Goal: Task Accomplishment & Management: Complete application form

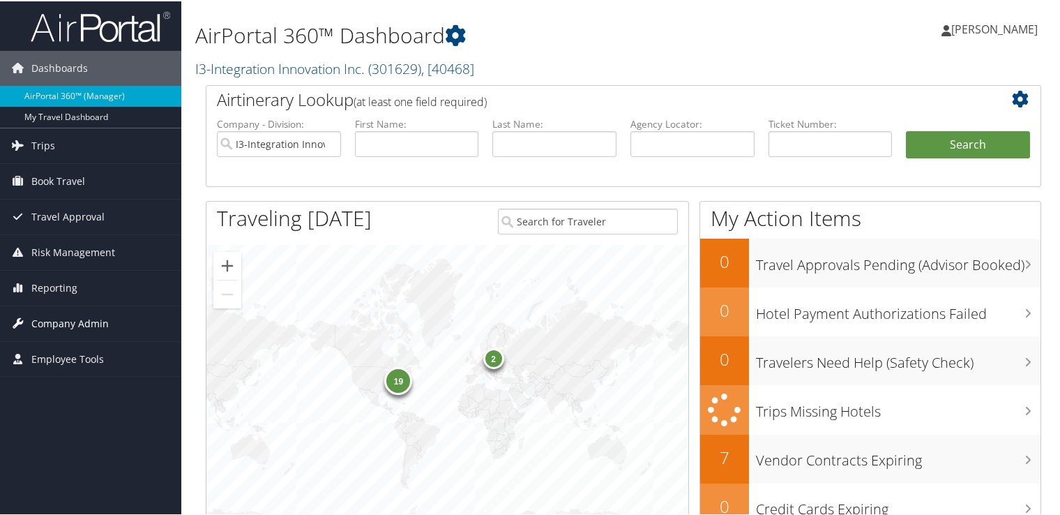
click at [89, 321] on span "Company Admin" at bounding box center [69, 322] width 77 height 35
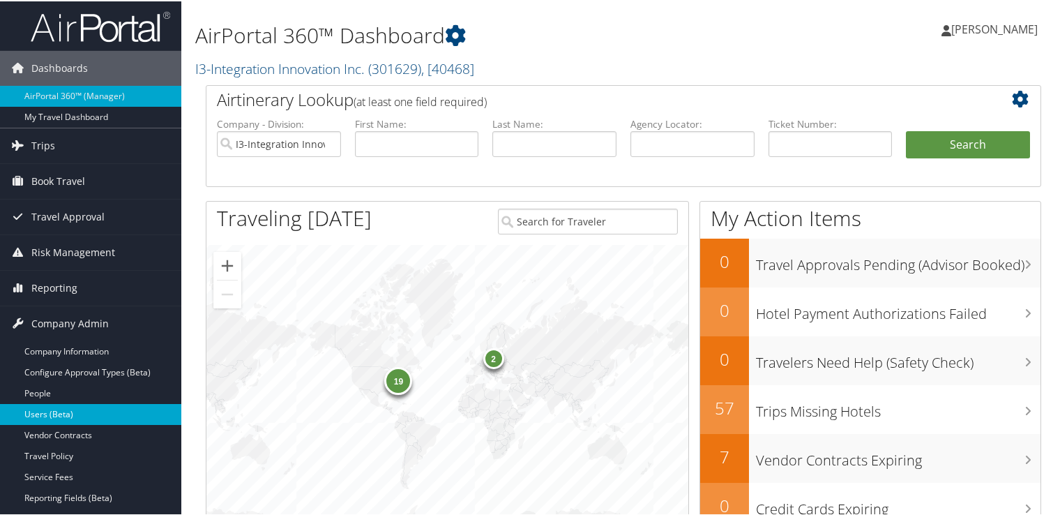
click at [47, 416] on link "Users (Beta)" at bounding box center [90, 412] width 181 height 21
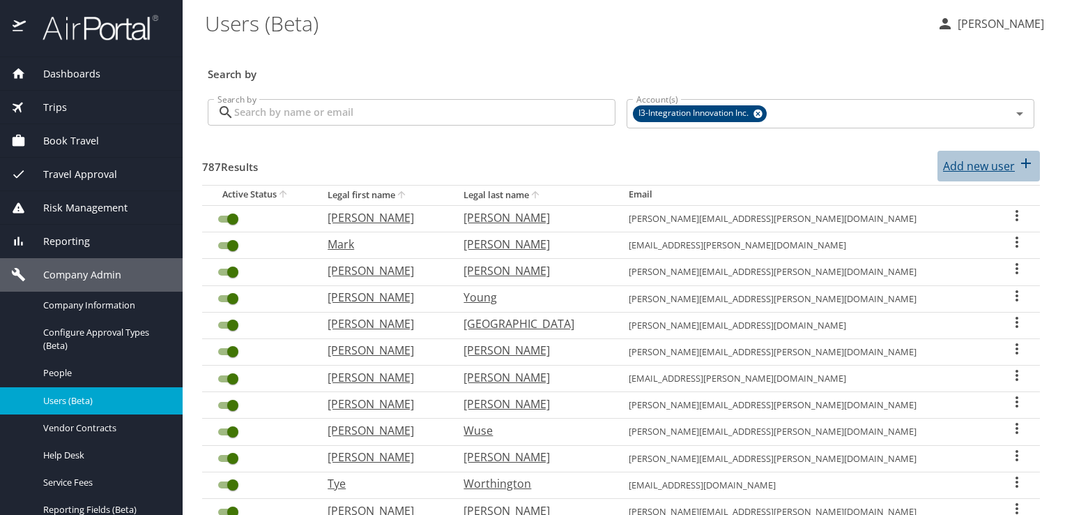
click at [955, 160] on p "Add new user" at bounding box center [979, 166] width 72 height 17
select select "US"
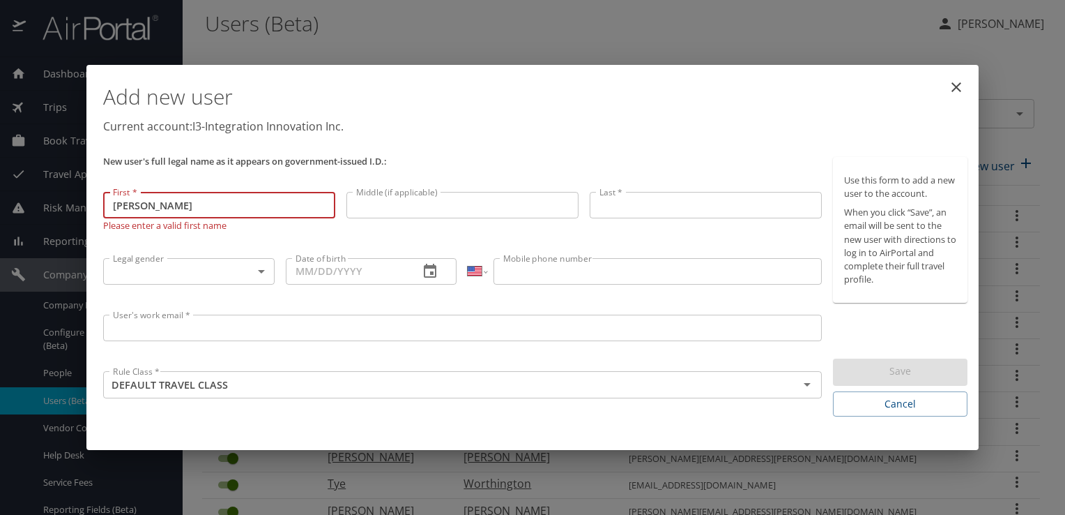
type input "[PERSON_NAME]"
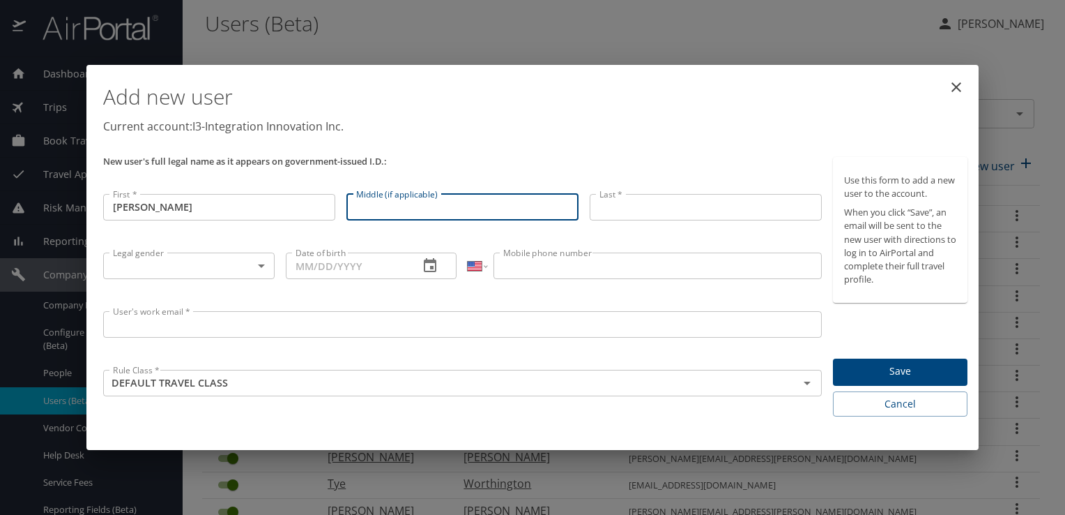
click at [492, 197] on input "Middle (if applicable)" at bounding box center [463, 207] width 232 height 26
type input "Leigh"
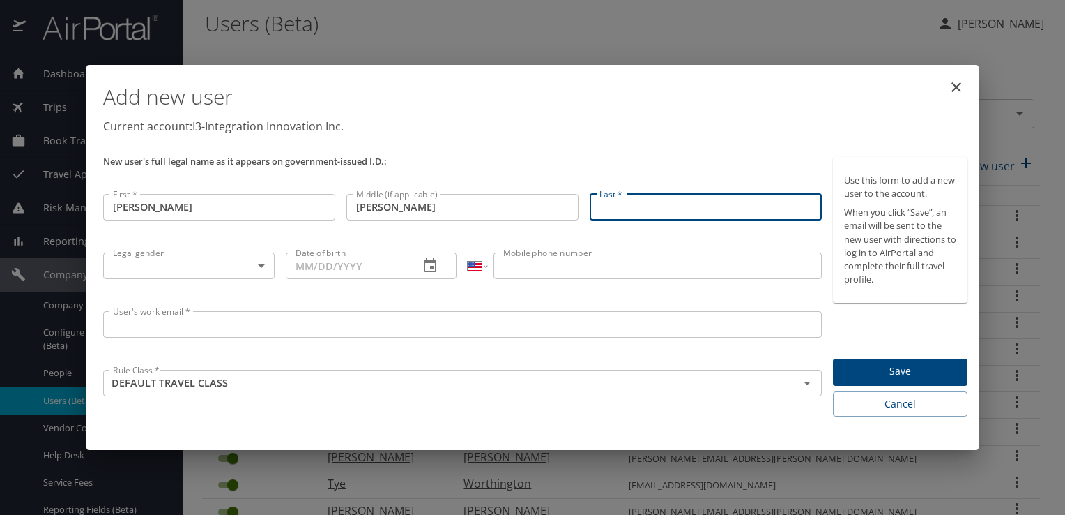
click at [672, 202] on input "Last *" at bounding box center [706, 207] width 232 height 26
type input "Tucker"
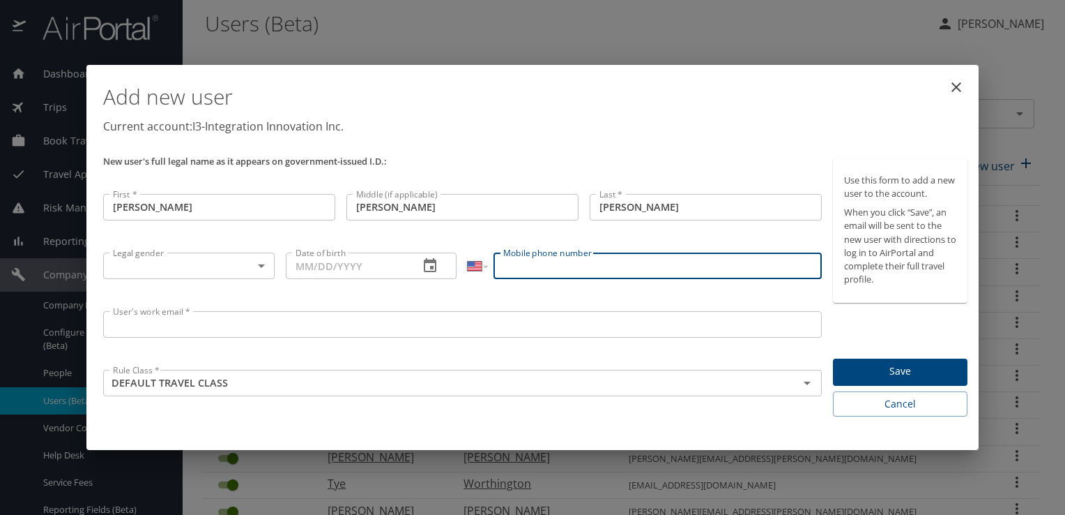
click at [563, 263] on input "Mobile phone number" at bounding box center [658, 265] width 328 height 26
paste input "(256) 874-4199"
type input "(256) 874-4199"
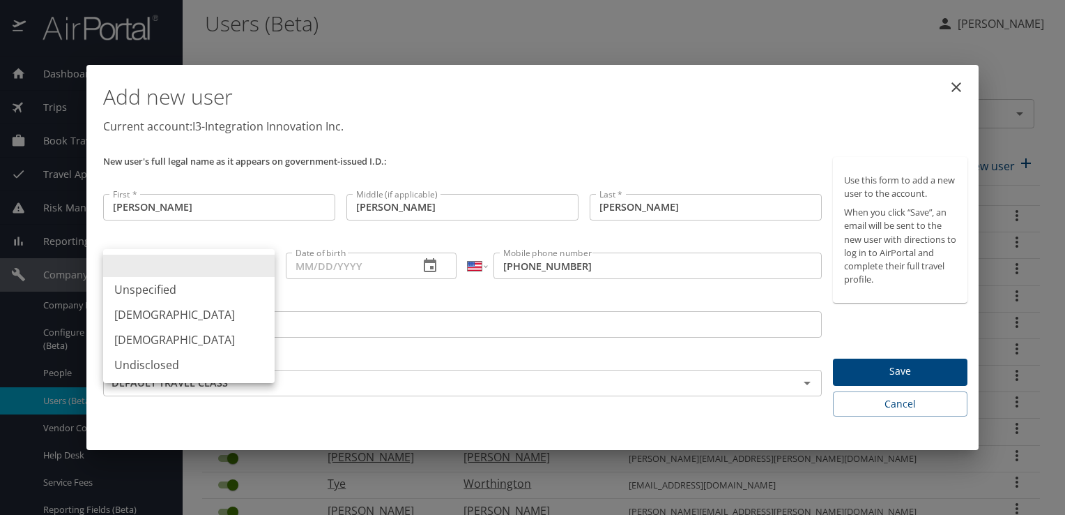
click at [263, 261] on body "Dashboards AirPortal 360™ Manager My Travel Dashboard Trips Airtinerary® Lookup…" at bounding box center [532, 257] width 1065 height 515
click at [172, 336] on li "Female" at bounding box center [189, 339] width 172 height 25
type input "Female"
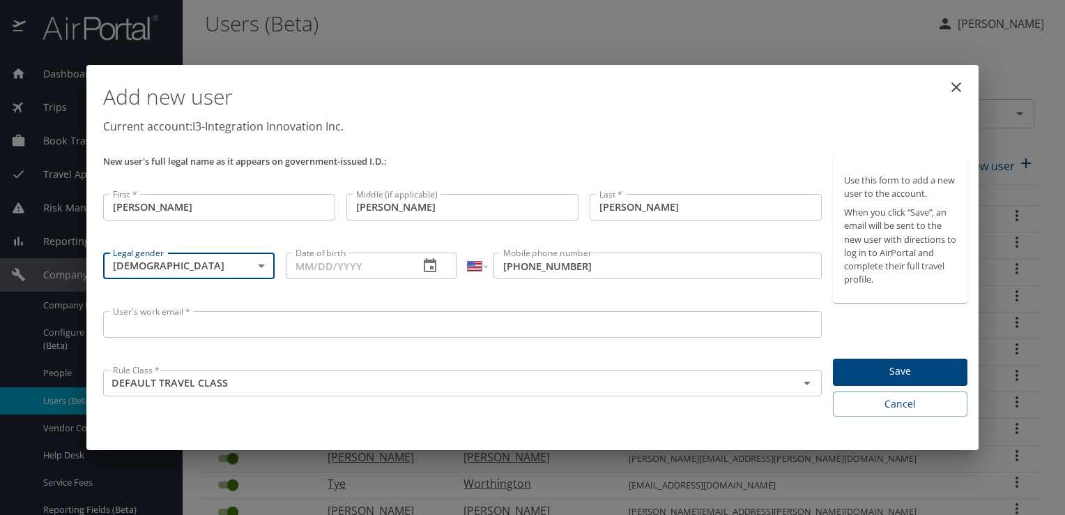
click at [302, 265] on input "Date of birth" at bounding box center [347, 265] width 123 height 26
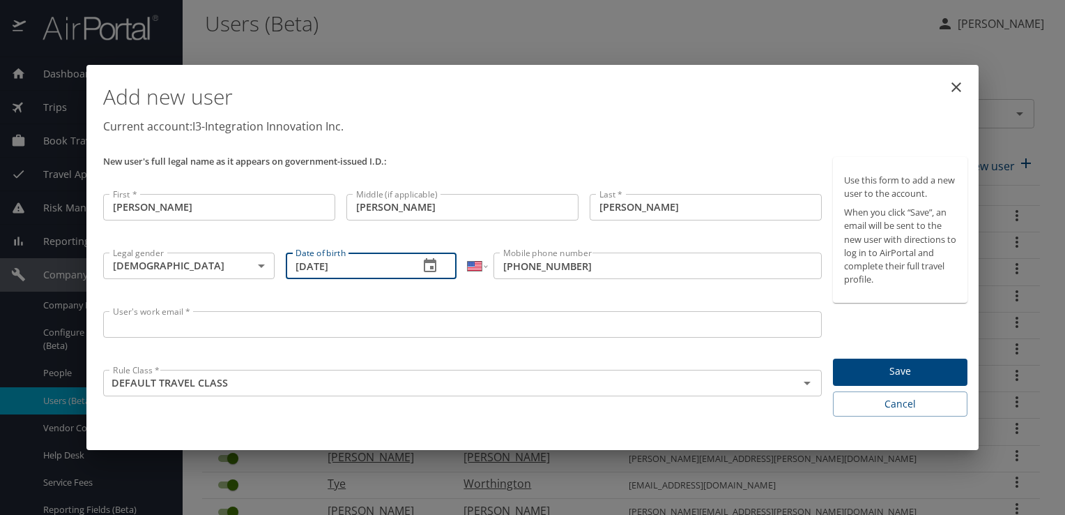
type input "01/01/1971"
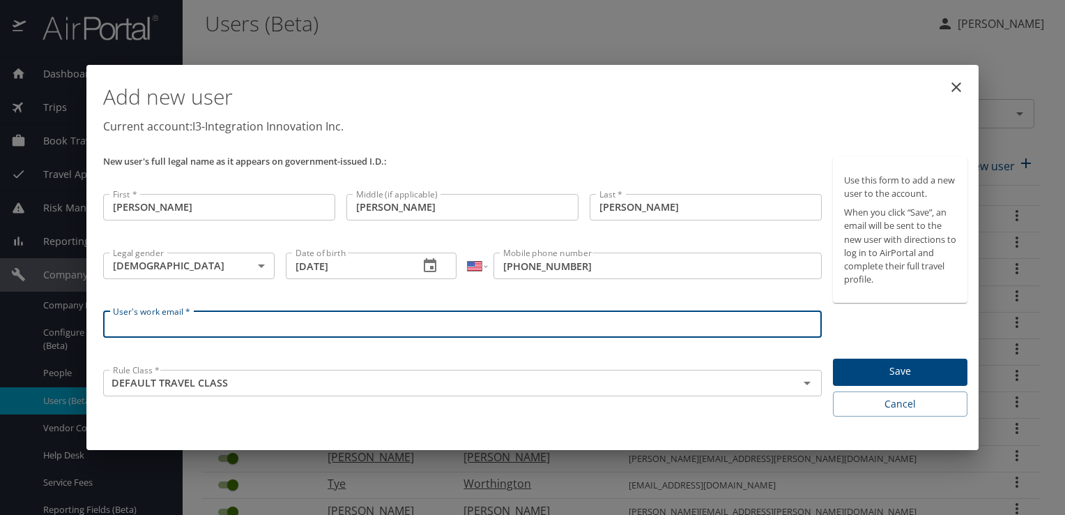
click at [230, 329] on input "User's work email *" at bounding box center [462, 324] width 719 height 26
paste input "tanya.tucker@i3-corps.com"
click at [806, 387] on icon "Open" at bounding box center [807, 382] width 17 height 17
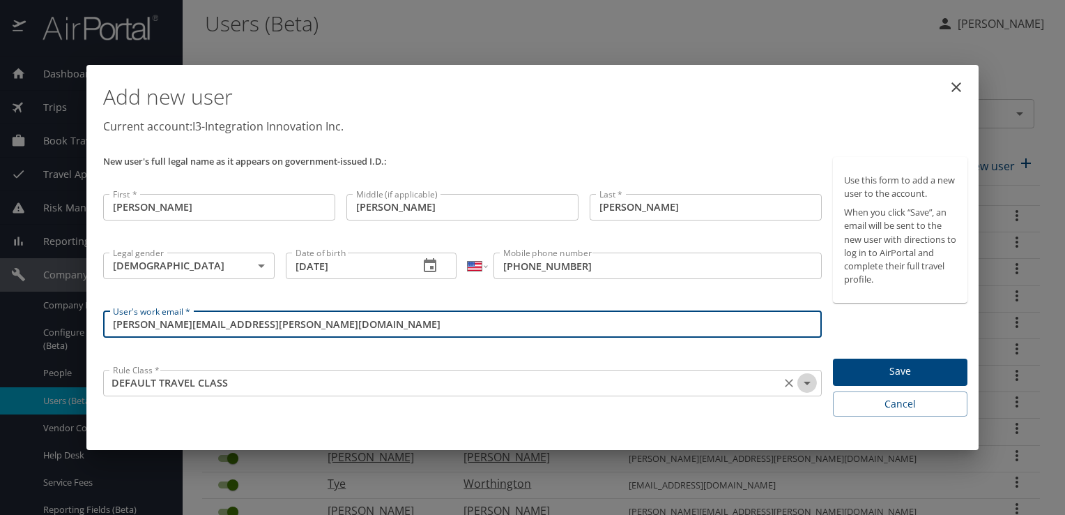
type input "tanya.tucker@i3-corps.com"
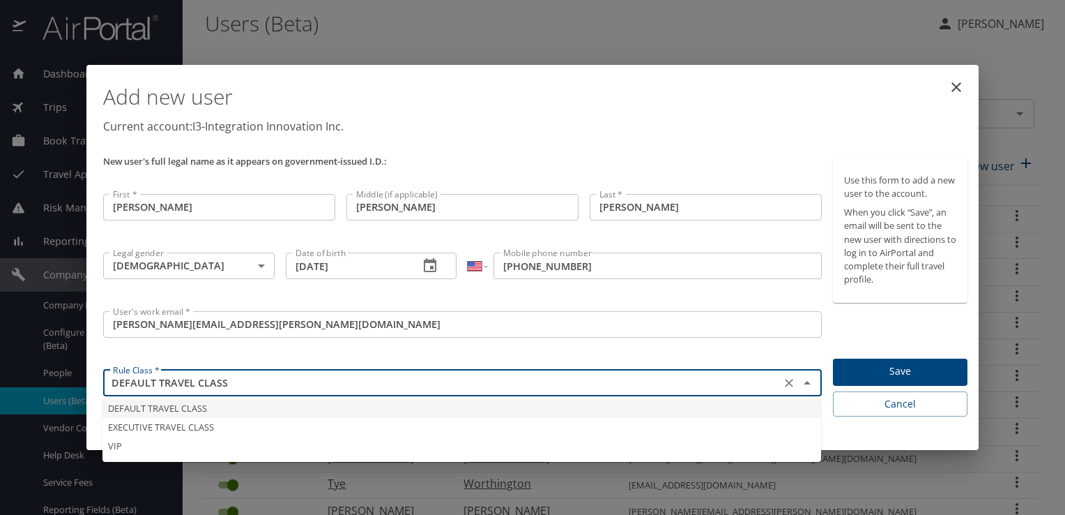
click at [494, 406] on li "DEFAULT TRAVEL CLASS" at bounding box center [461, 408] width 719 height 19
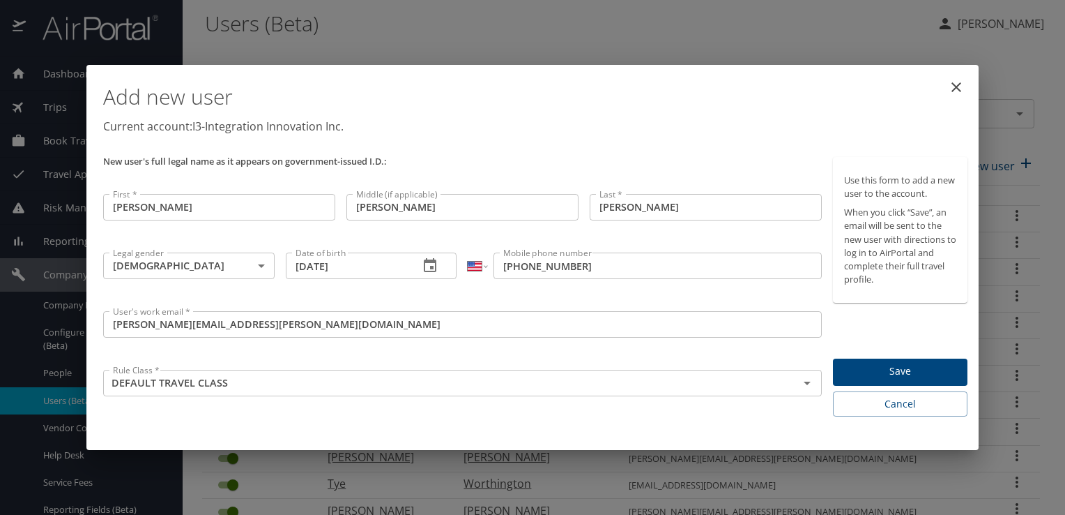
click at [465, 349] on div "User's work email * tanya.tucker@i3-corps.com User's work email *" at bounding box center [463, 334] width 730 height 59
click at [879, 373] on span "Save" at bounding box center [900, 371] width 112 height 17
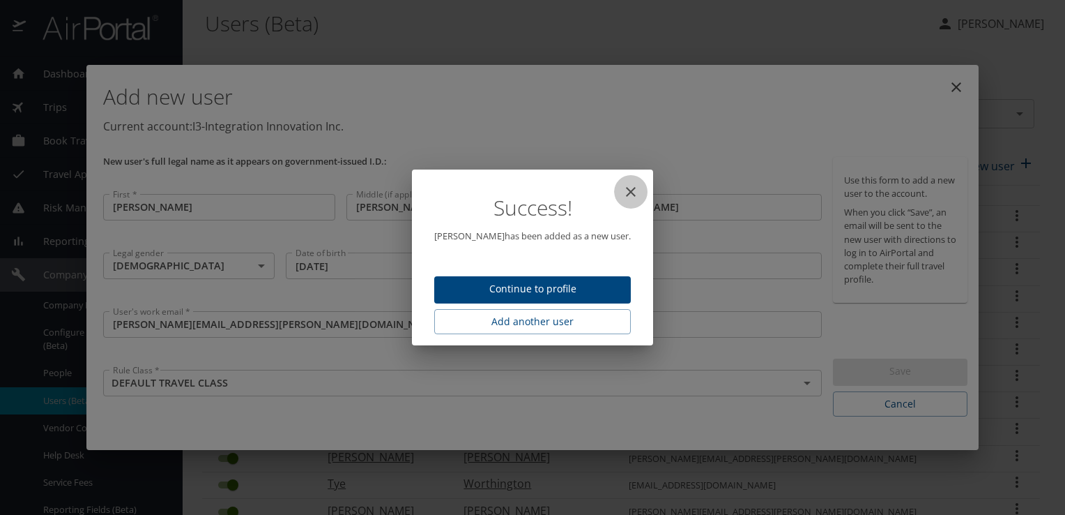
click at [626, 192] on icon "close" at bounding box center [631, 192] width 10 height 10
type input "[DATE]"
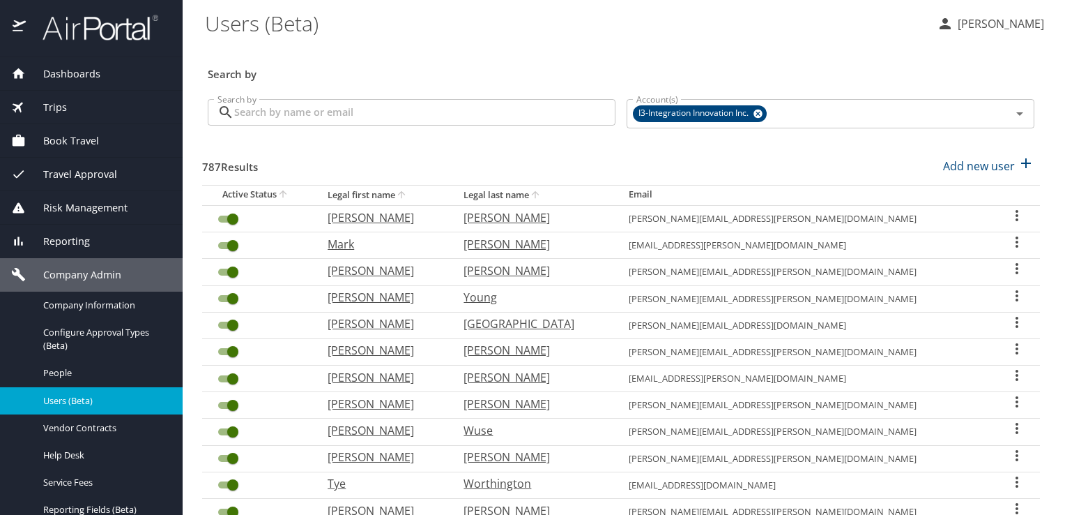
click at [79, 64] on div "Dashboards" at bounding box center [91, 73] width 183 height 33
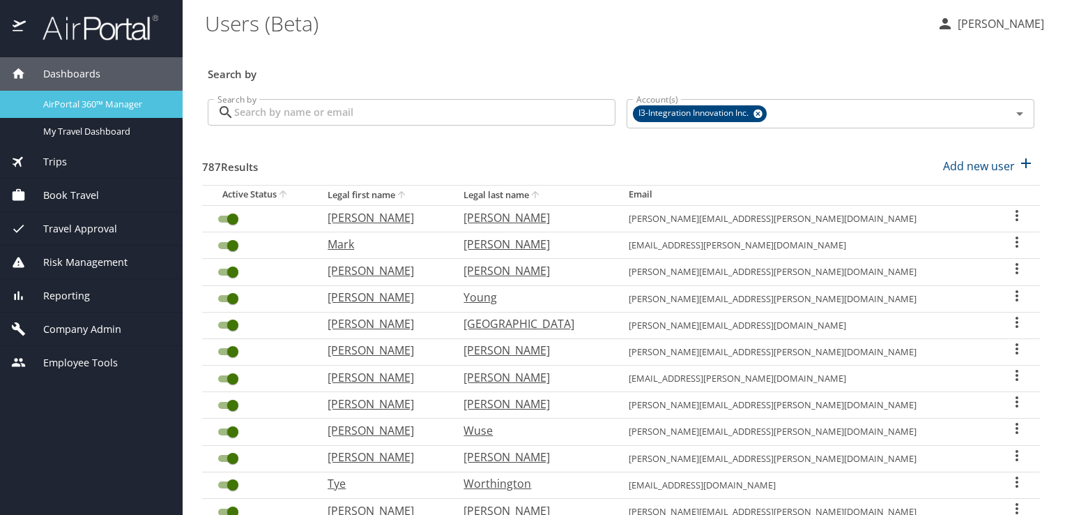
click at [105, 103] on span "AirPortal 360™ Manager" at bounding box center [104, 104] width 123 height 13
